Goal: Browse casually: Explore the website without a specific task or goal

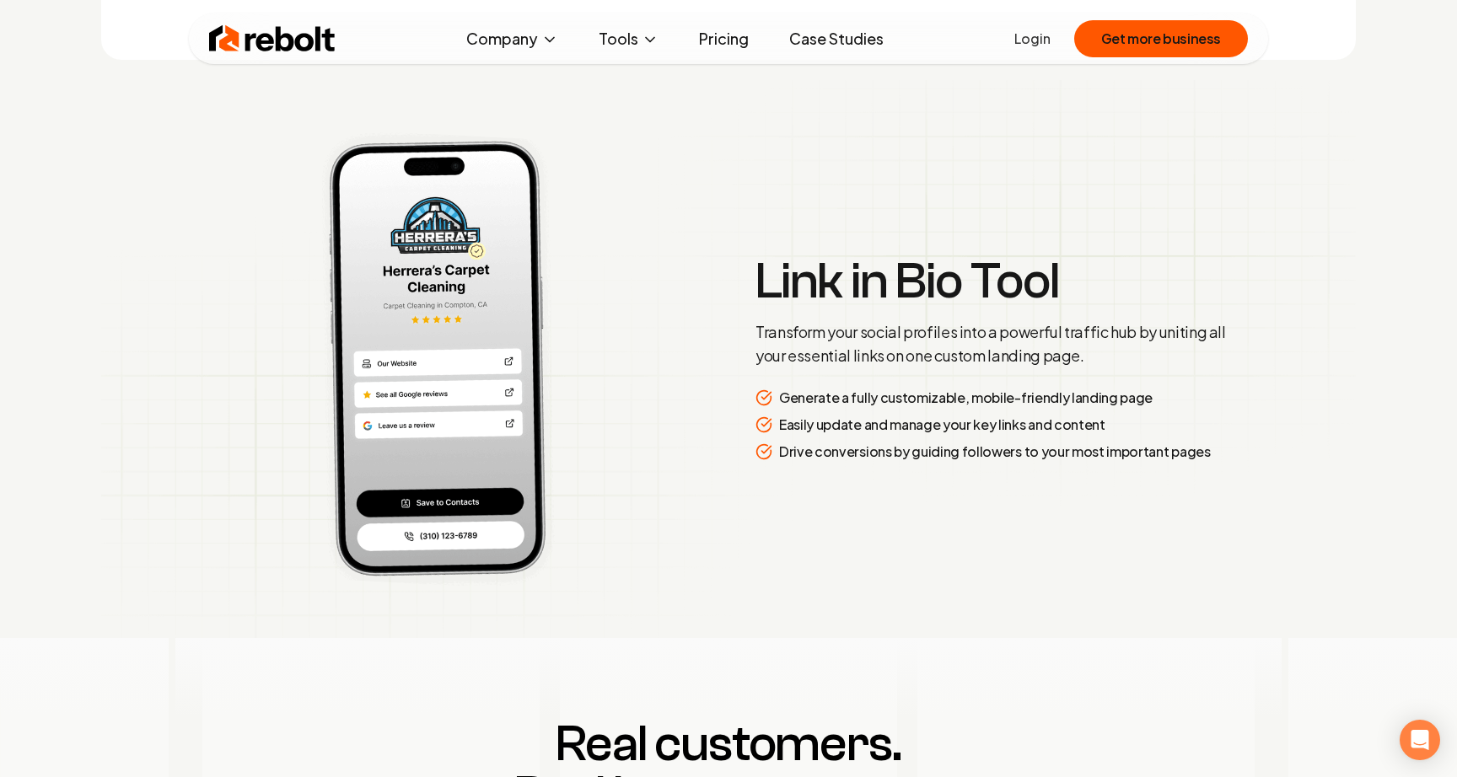
scroll to position [3702, 0]
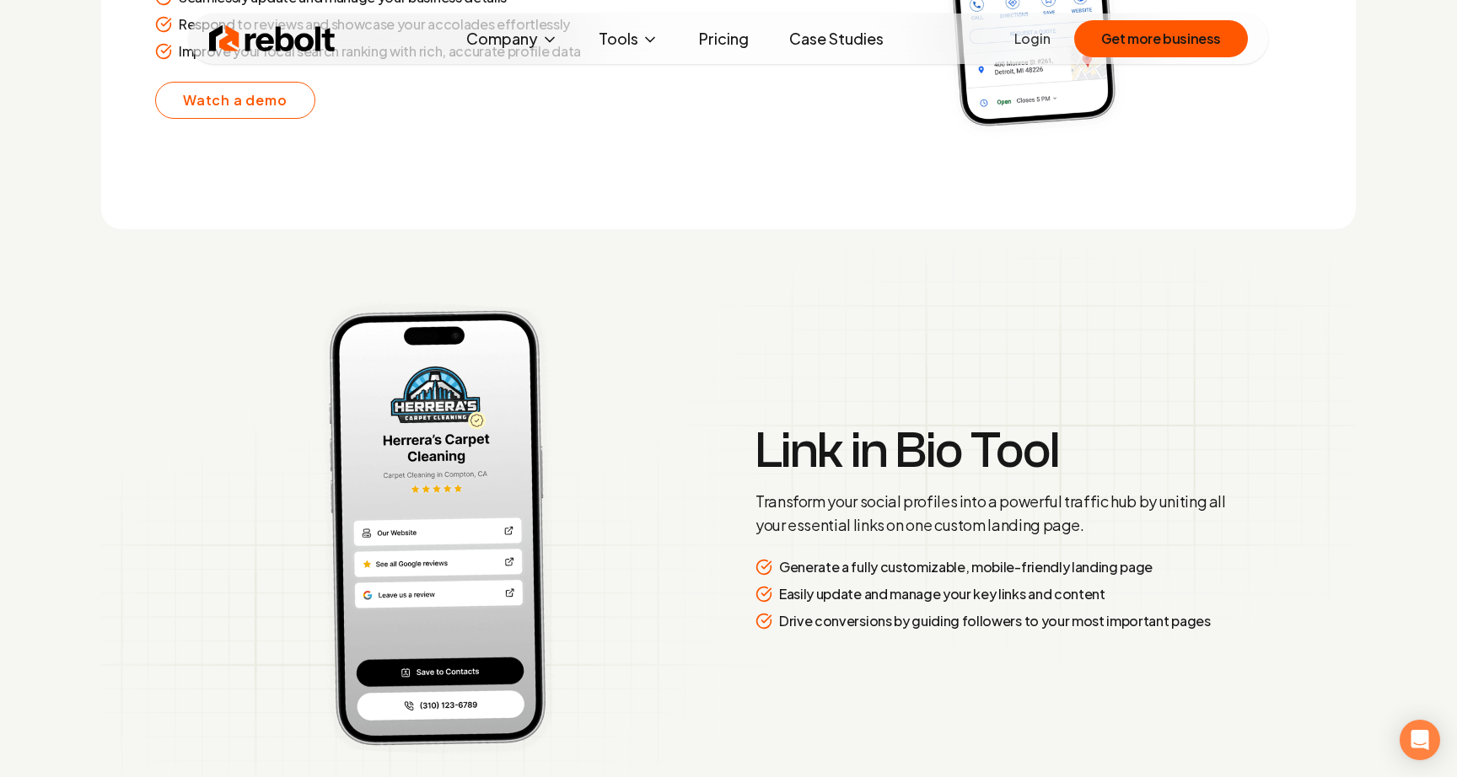
click at [330, 269] on img at bounding box center [728, 529] width 1255 height 558
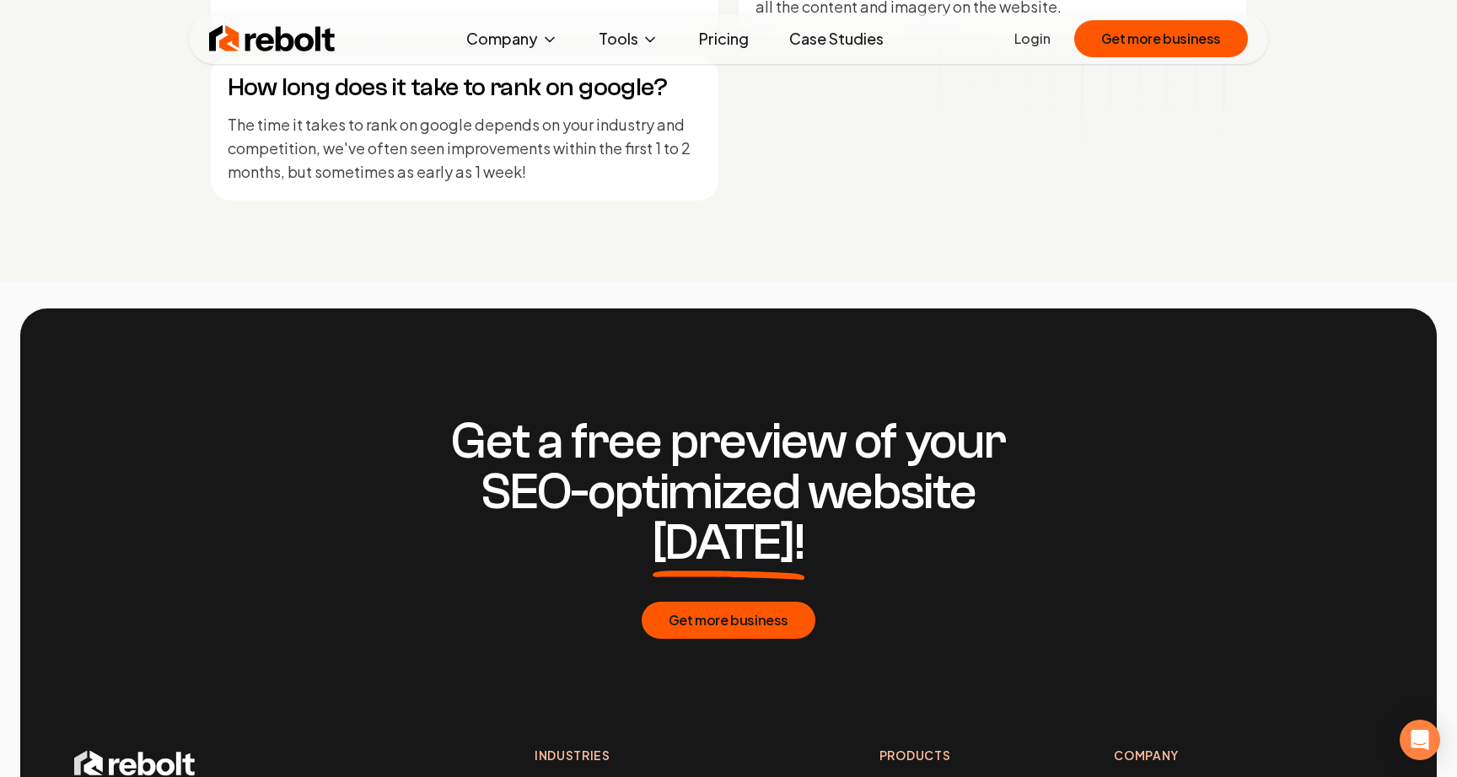
scroll to position [7799, 0]
